Goal: Information Seeking & Learning: Learn about a topic

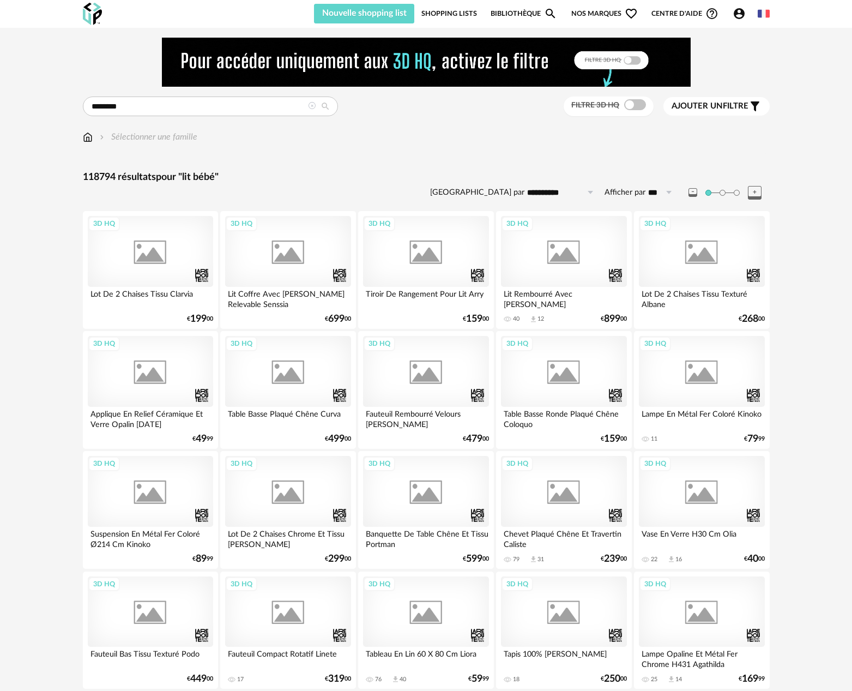
type input "********"
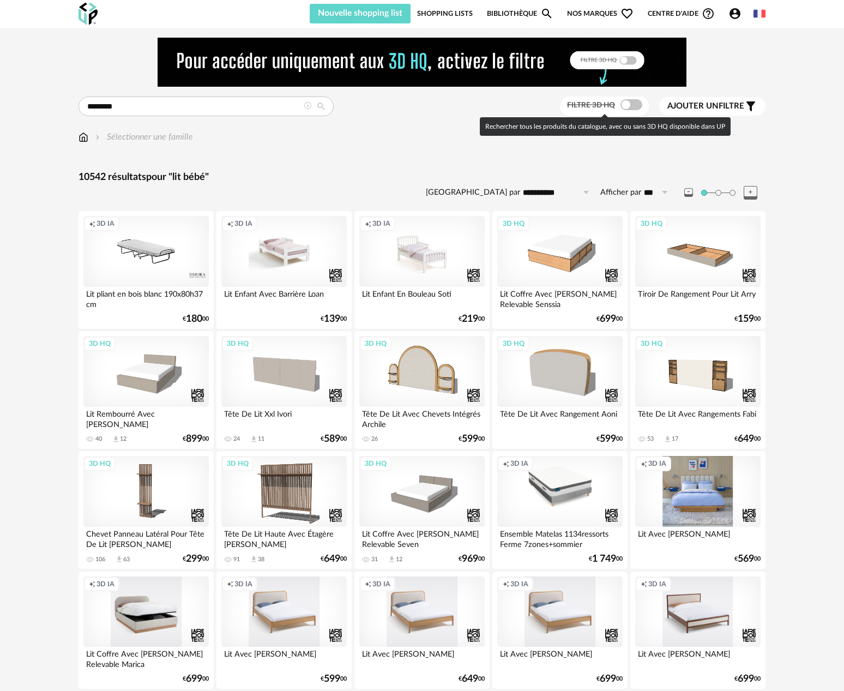
click at [639, 110] on div at bounding box center [631, 104] width 22 height 11
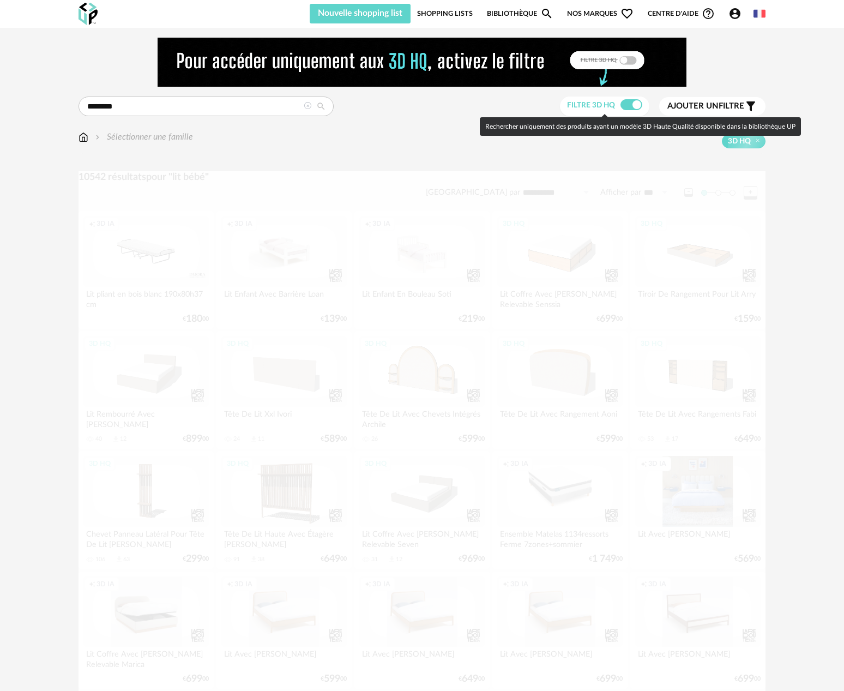
click at [636, 108] on span at bounding box center [631, 104] width 22 height 11
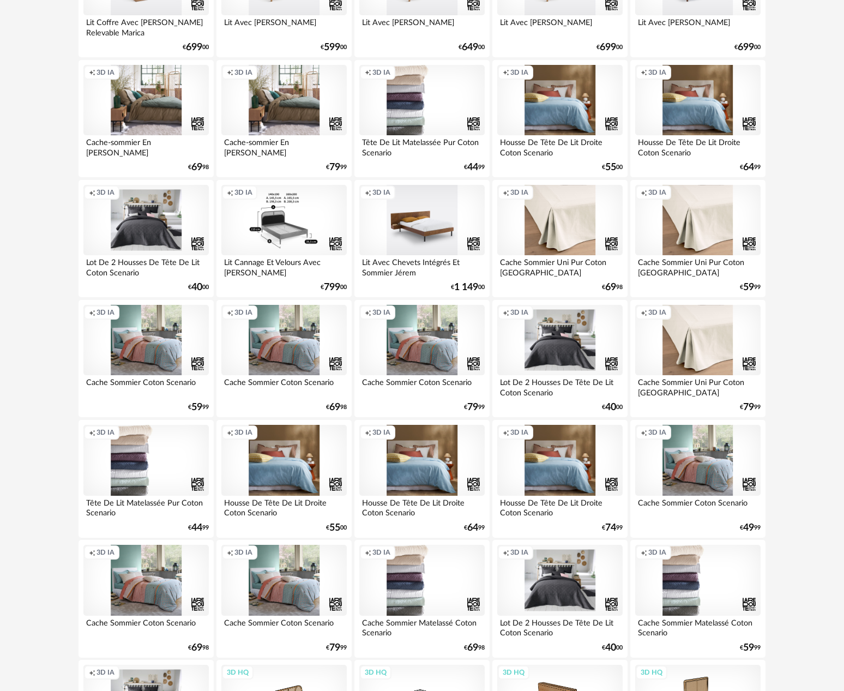
scroll to position [88, 0]
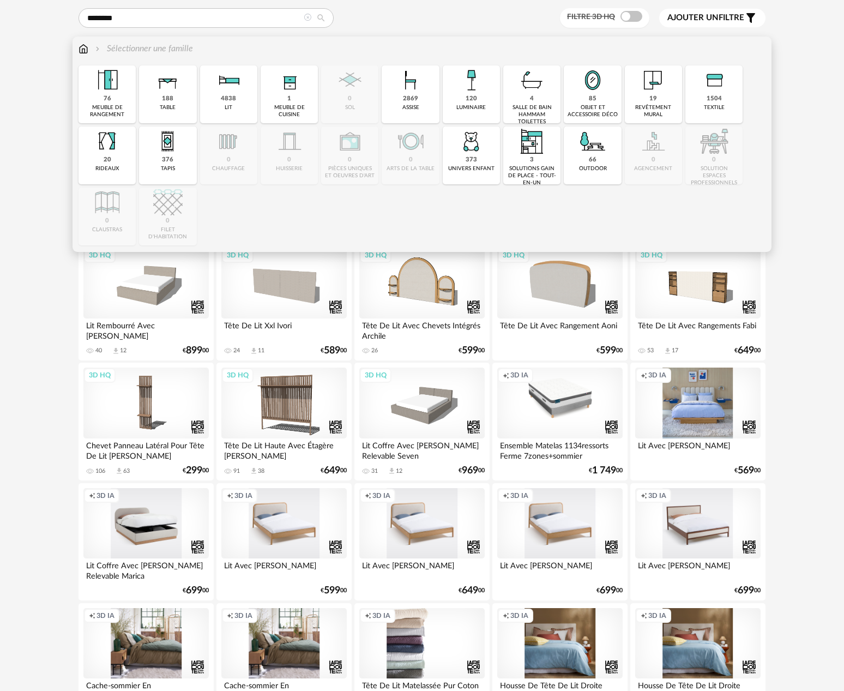
click at [87, 50] on img at bounding box center [84, 49] width 10 height 13
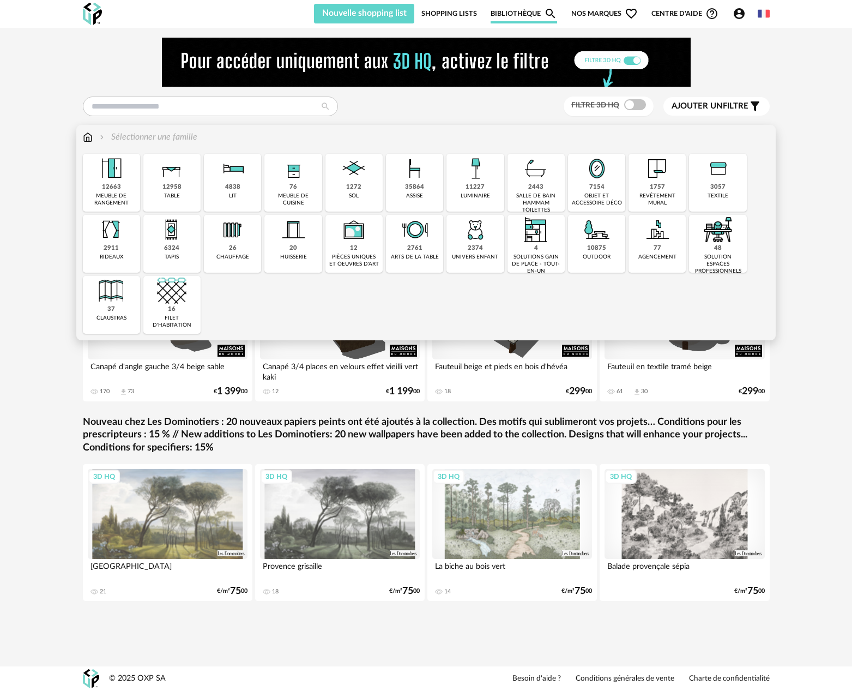
click at [231, 186] on div "4838" at bounding box center [232, 187] width 15 height 8
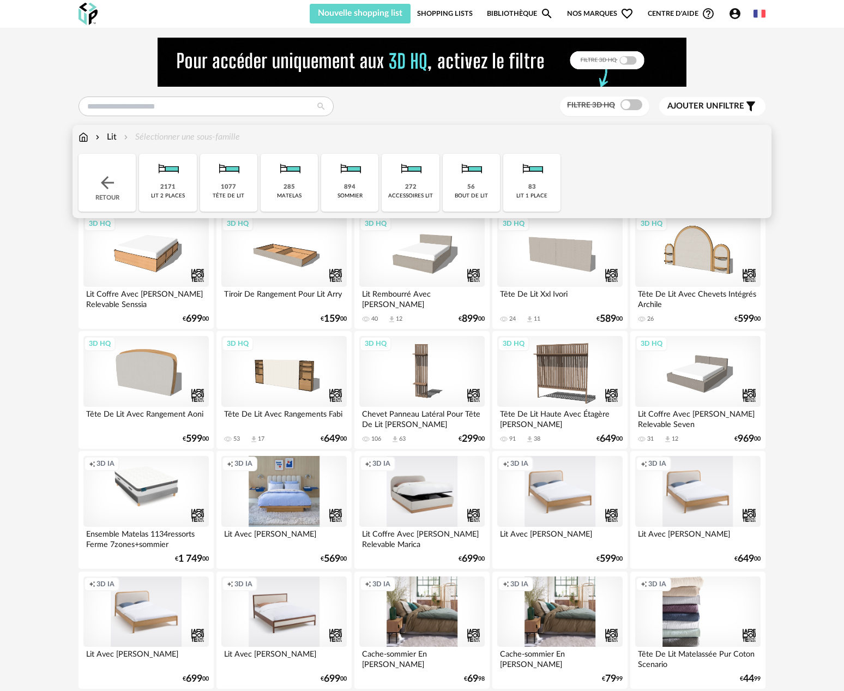
click at [528, 194] on div "lit 1 place" at bounding box center [531, 195] width 31 height 7
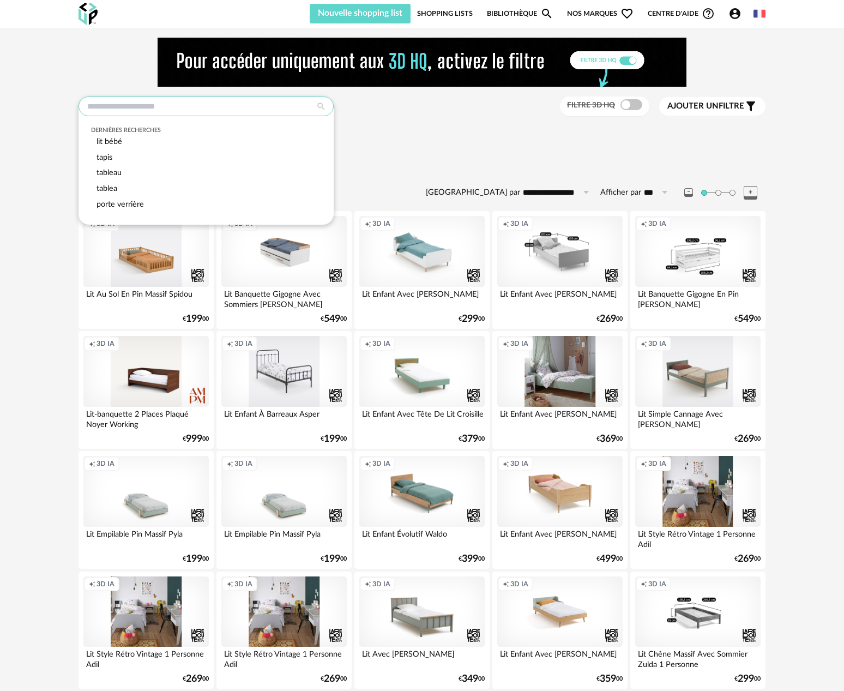
click at [154, 103] on input "text" at bounding box center [206, 106] width 255 height 20
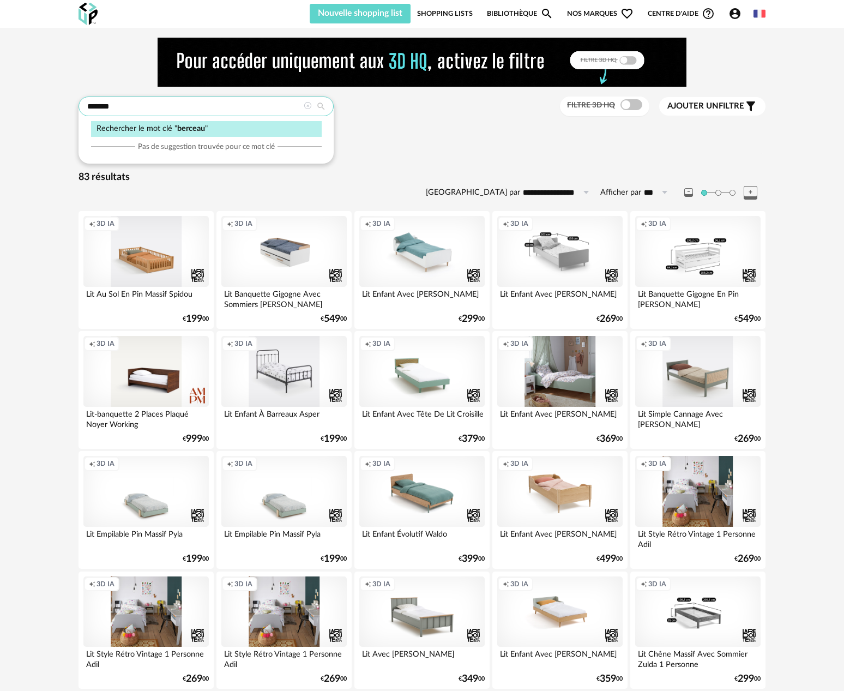
type input "*******"
type input "**********"
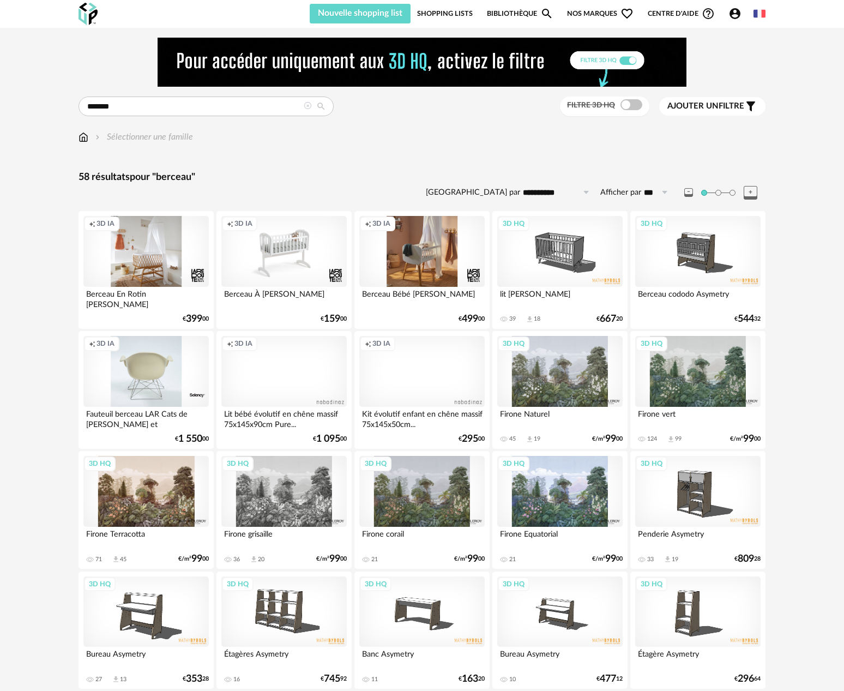
click at [134, 248] on div "Creation icon 3D IA" at bounding box center [145, 251] width 125 height 71
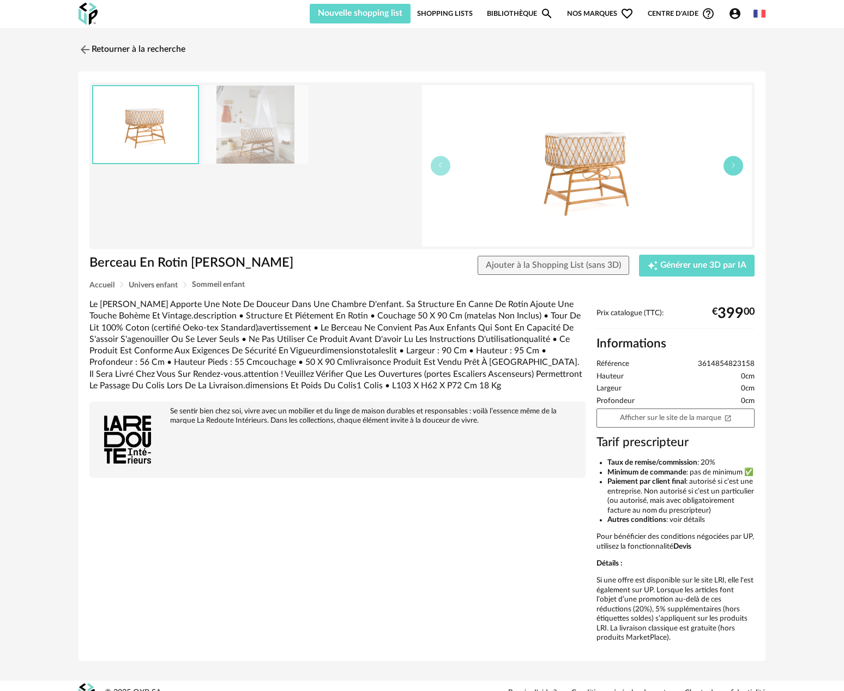
click at [737, 169] on button "button" at bounding box center [733, 166] width 20 height 20
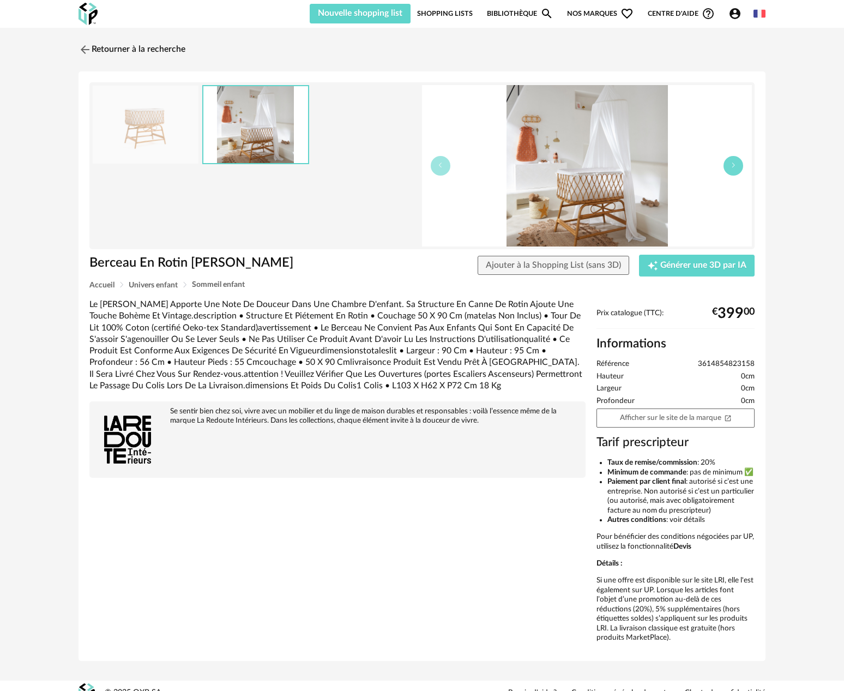
click at [735, 168] on icon "button" at bounding box center [733, 165] width 7 height 7
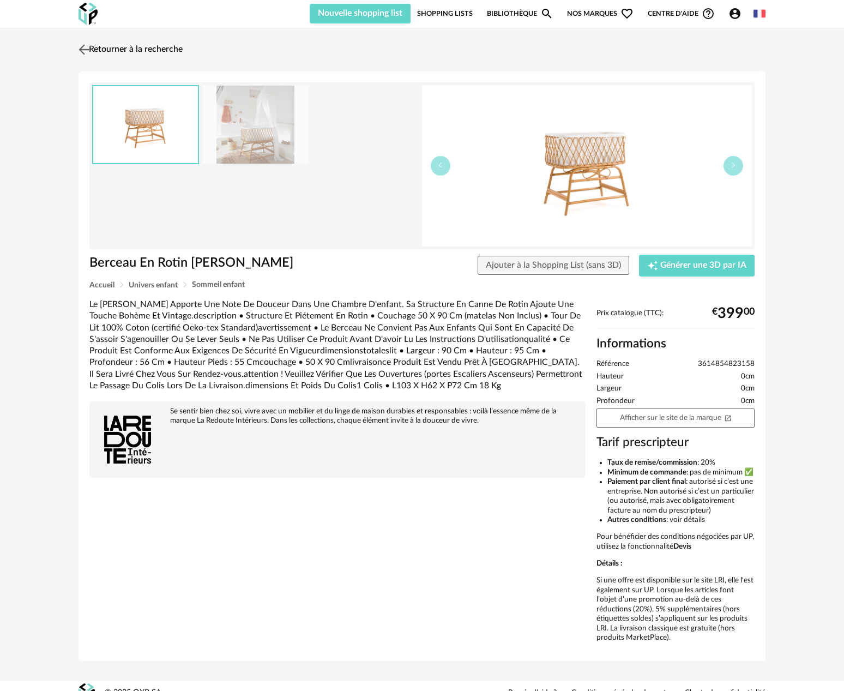
click at [85, 47] on img at bounding box center [84, 49] width 16 height 16
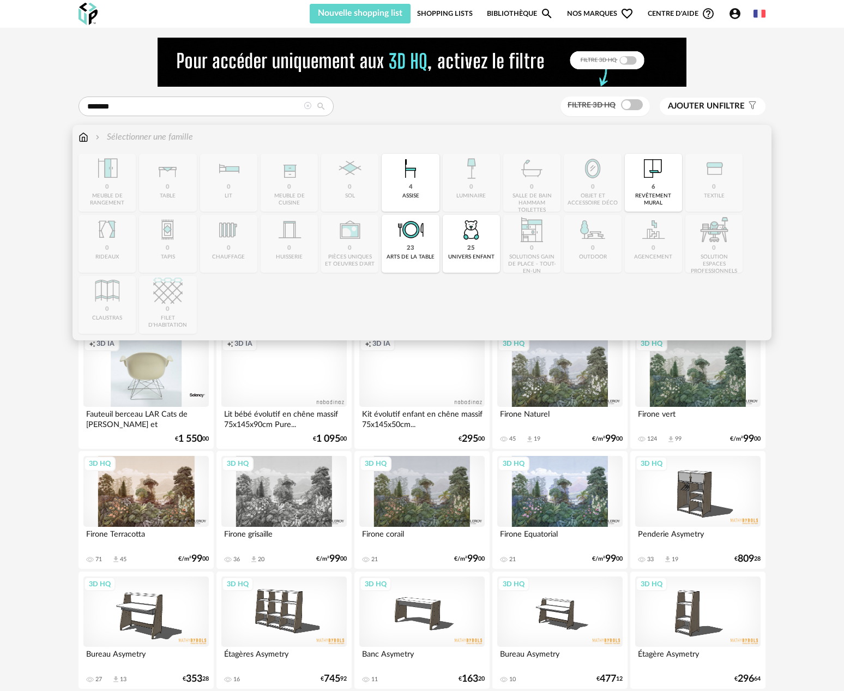
click at [469, 234] on img at bounding box center [470, 229] width 29 height 29
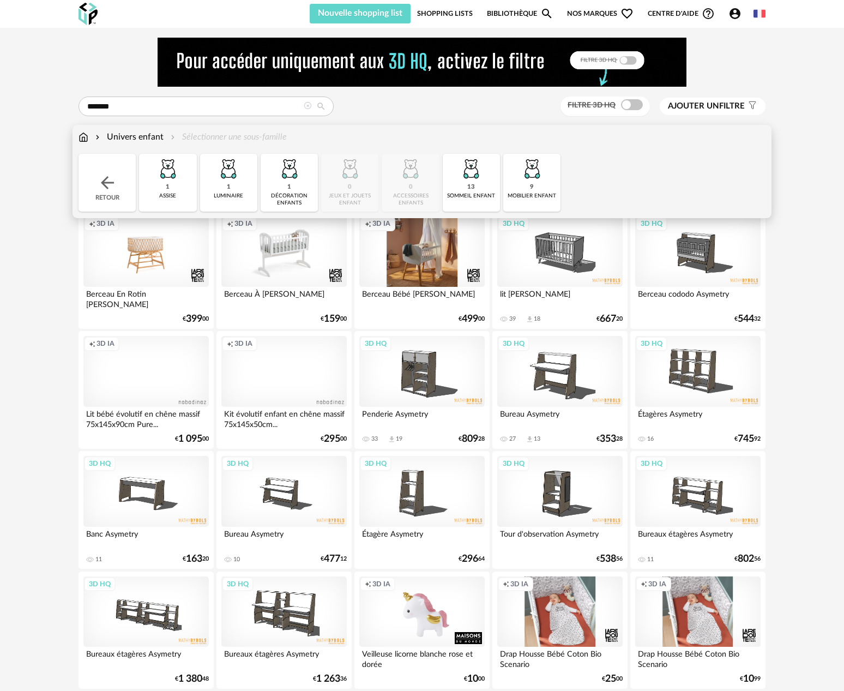
click at [476, 196] on div "sommeil enfant" at bounding box center [471, 195] width 48 height 7
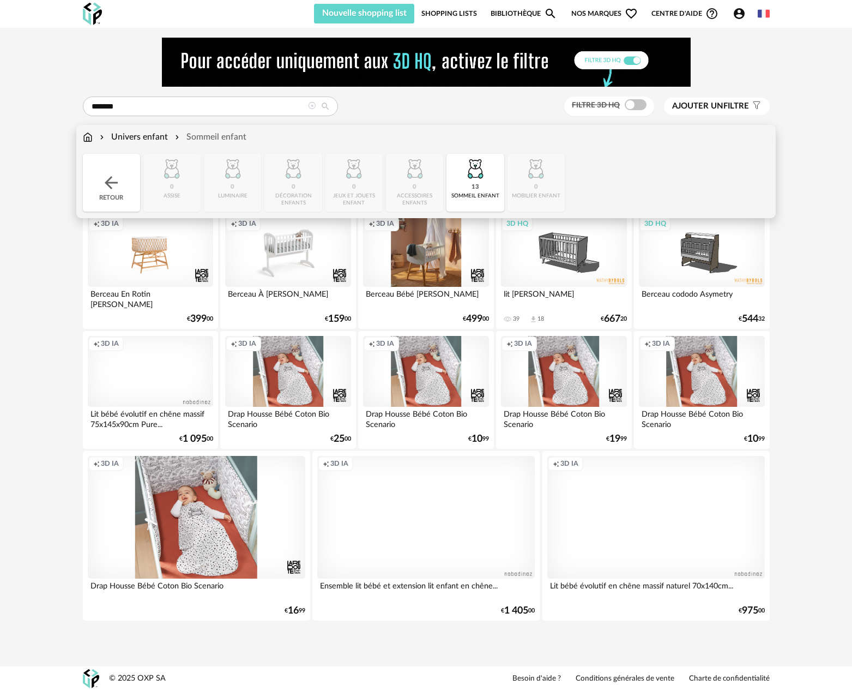
click at [152, 138] on div "Univers enfant" at bounding box center [133, 137] width 70 height 13
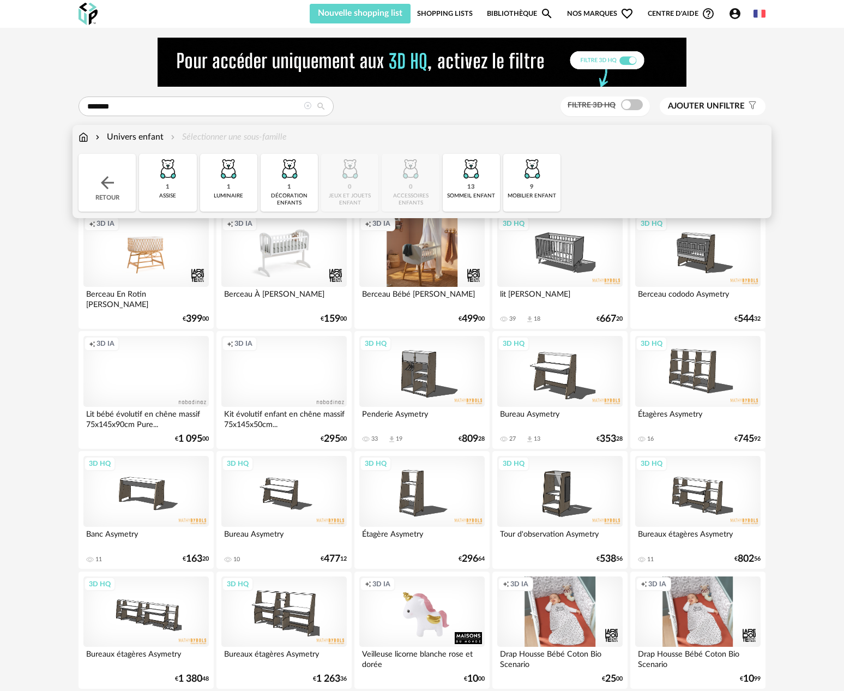
click at [293, 181] on img at bounding box center [289, 168] width 29 height 29
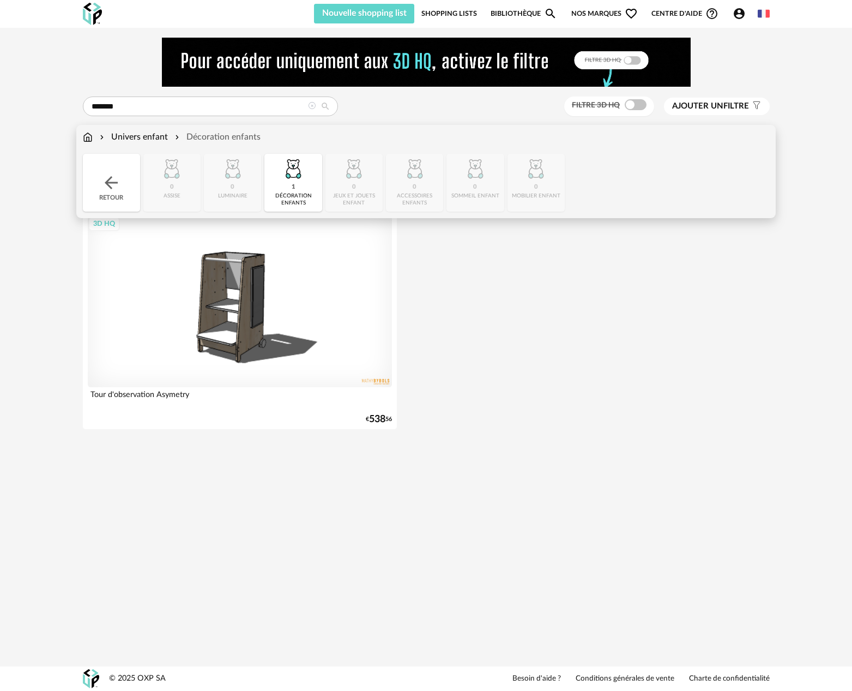
click at [147, 134] on div "Univers enfant" at bounding box center [133, 137] width 70 height 13
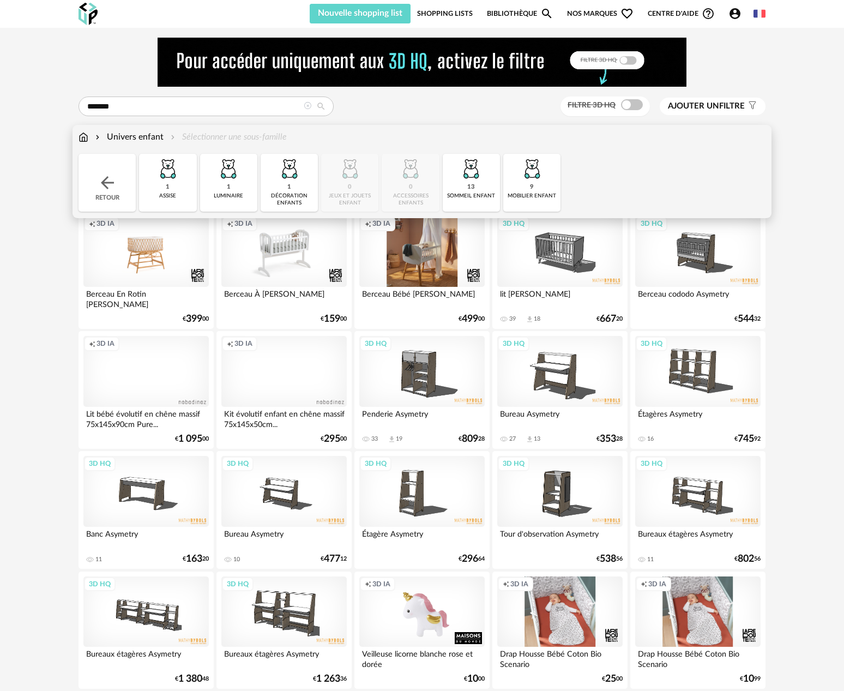
click at [113, 177] on img at bounding box center [108, 183] width 20 height 20
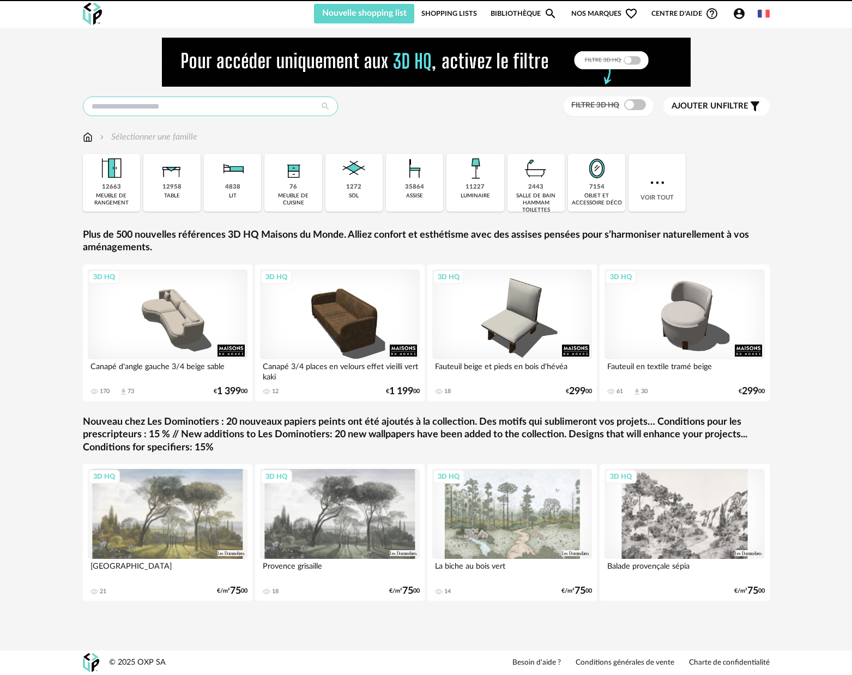
click at [256, 111] on input "text" at bounding box center [210, 106] width 255 height 20
click at [295, 89] on div "Filtre 3D HQ Ajouter un filtre s Filter icon Filtrer par : Sélectionner une fam…" at bounding box center [426, 337] width 707 height 598
click at [294, 103] on input "text" at bounding box center [210, 106] width 255 height 20
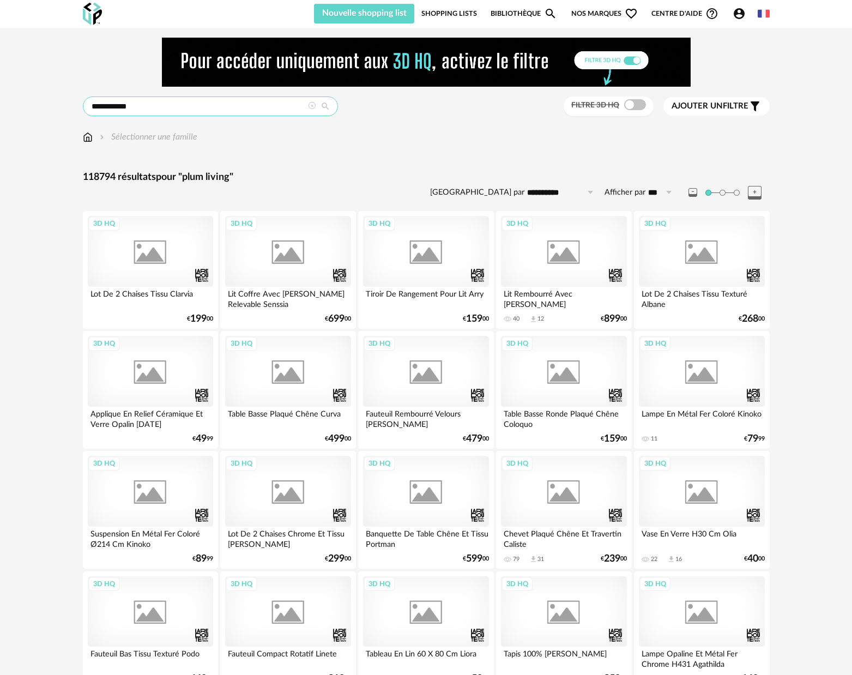
type input "**********"
